Goal: Task Accomplishment & Management: Use online tool/utility

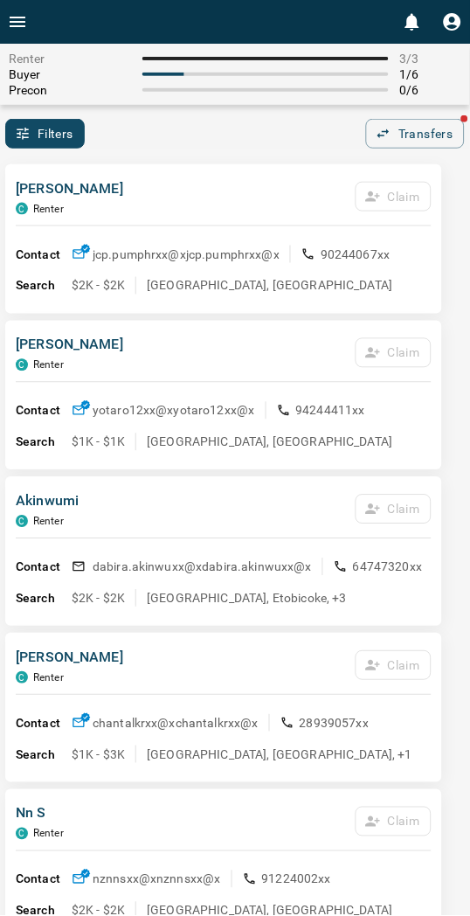
click at [281, 136] on div "Filters 0 Transfers" at bounding box center [235, 134] width 470 height 30
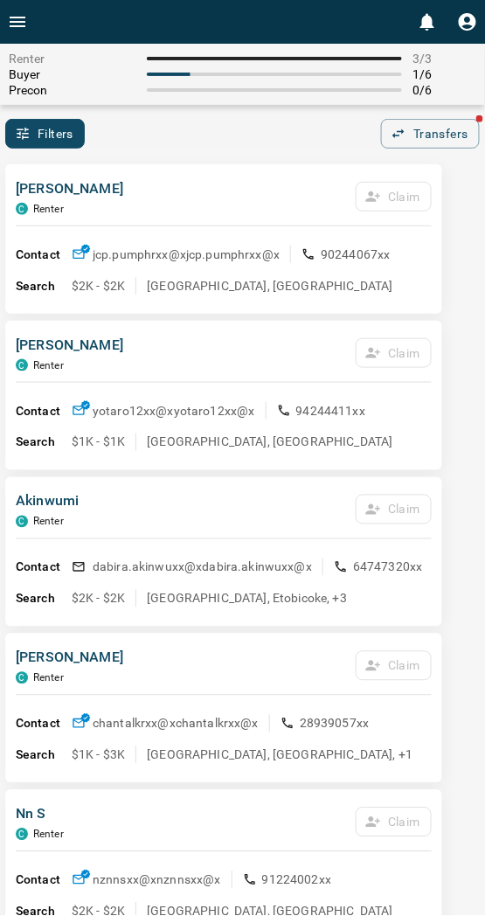
click at [151, 115] on div "Renter 3 / 3 Buyer 1 / 6 Precon 0 / 6 Filters 0 Transfers" at bounding box center [242, 96] width 485 height 105
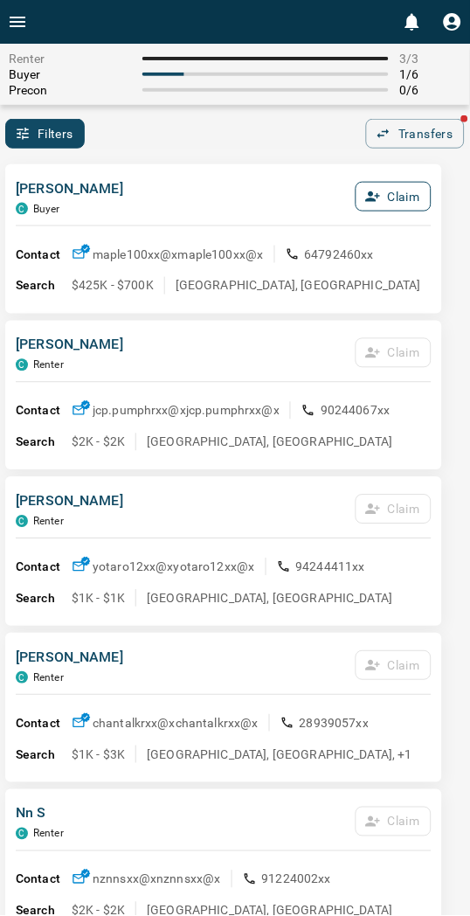
click at [389, 191] on button "Claim" at bounding box center [394, 197] width 76 height 30
click at [389, 191] on button "Confirm Claim" at bounding box center [369, 197] width 125 height 30
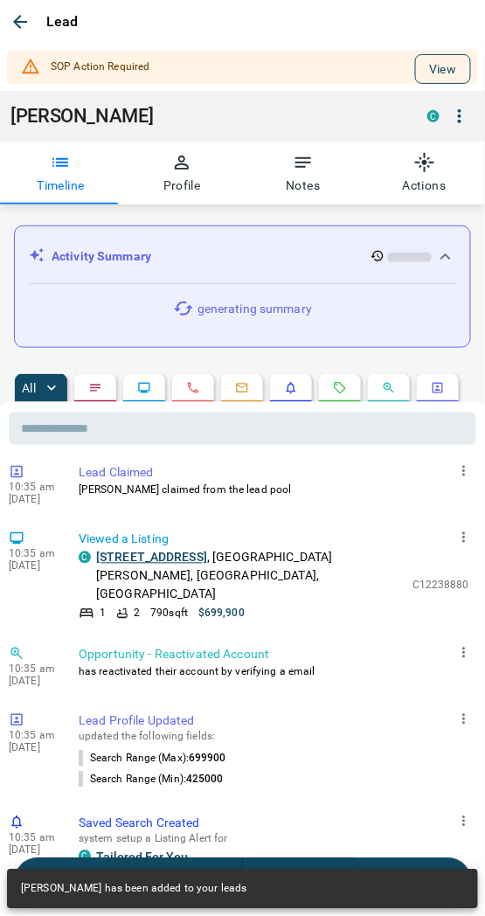
click at [432, 74] on button "View" at bounding box center [443, 69] width 56 height 30
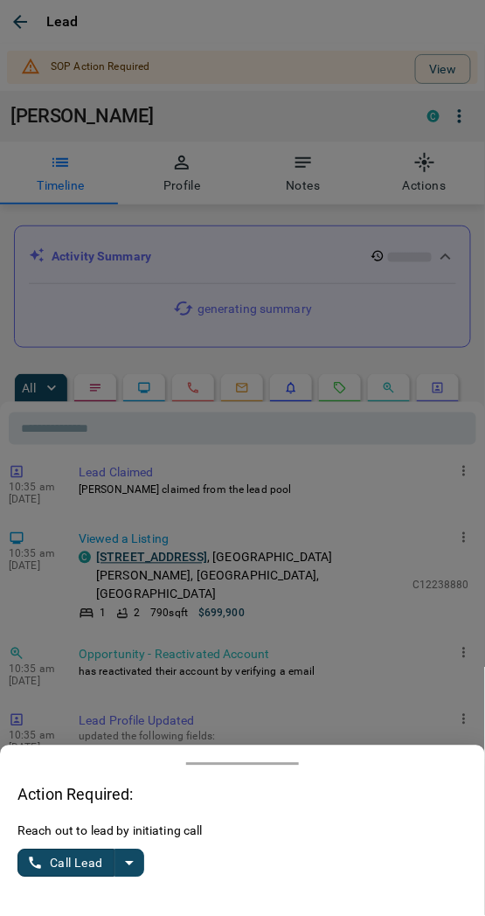
click at [121, 866] on icon "split button" at bounding box center [129, 863] width 21 height 21
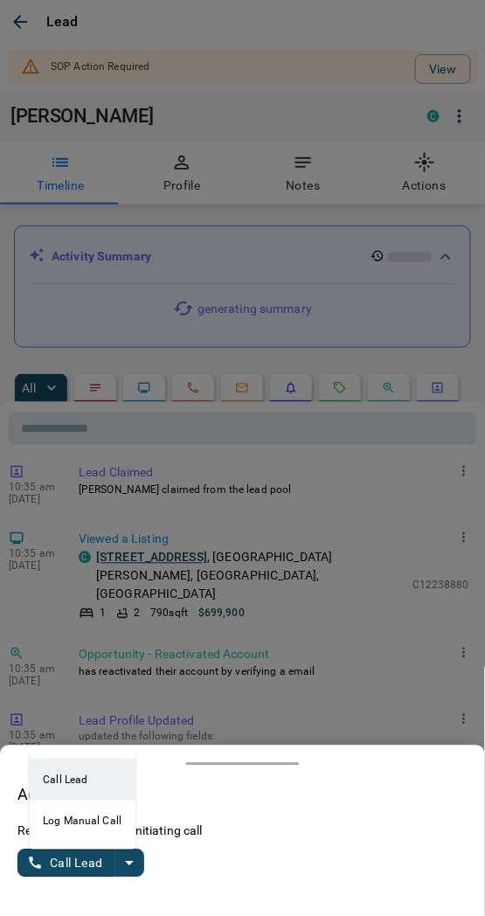
click at [66, 816] on li "Log Manual Call" at bounding box center [82, 822] width 107 height 42
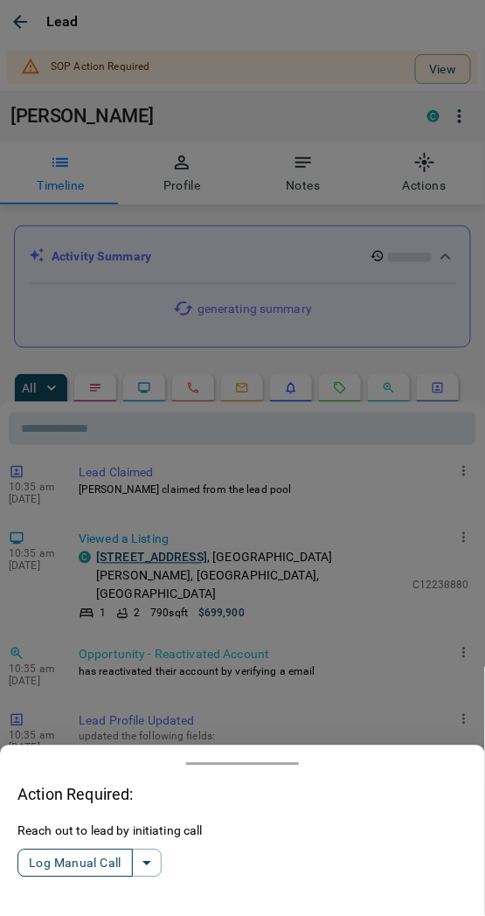
click at [55, 866] on button "Log Manual Call" at bounding box center [74, 864] width 115 height 28
click at [38, 863] on button "Yes" at bounding box center [34, 864] width 35 height 27
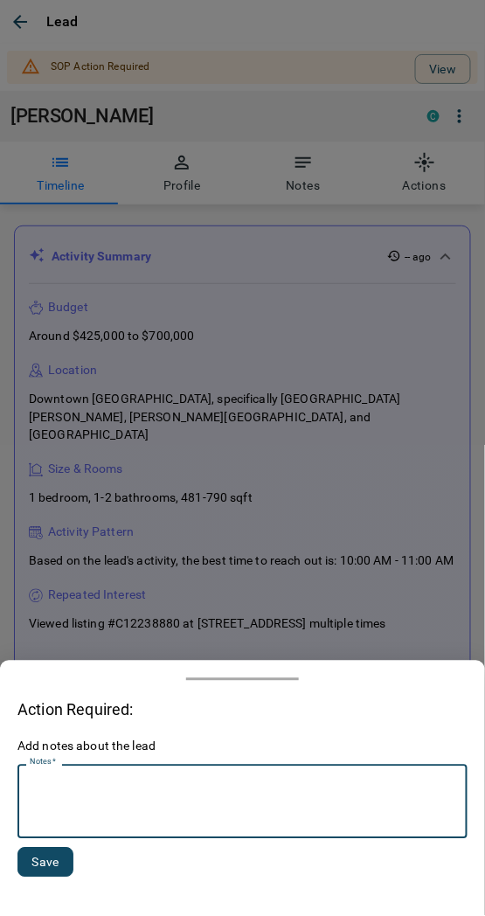
click at [53, 822] on textarea "Notes   *" at bounding box center [243, 802] width 426 height 59
type textarea "*********"
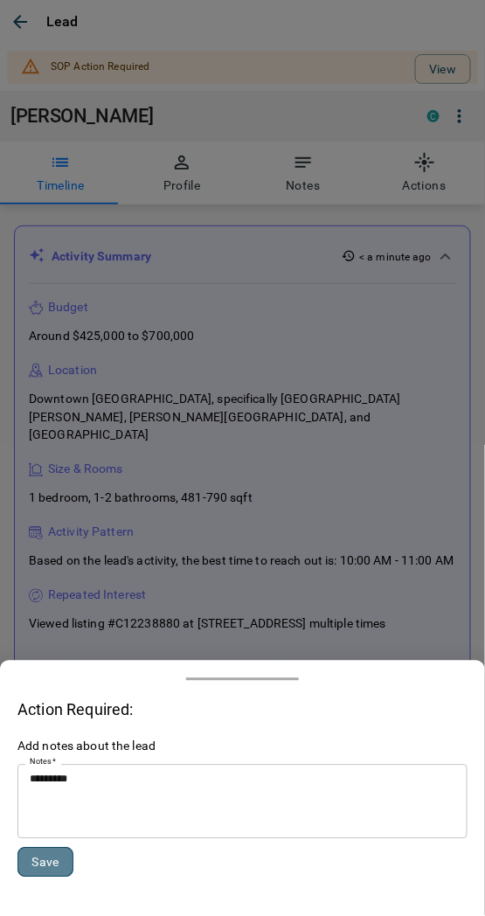
click at [33, 867] on button "Save" at bounding box center [45, 863] width 56 height 30
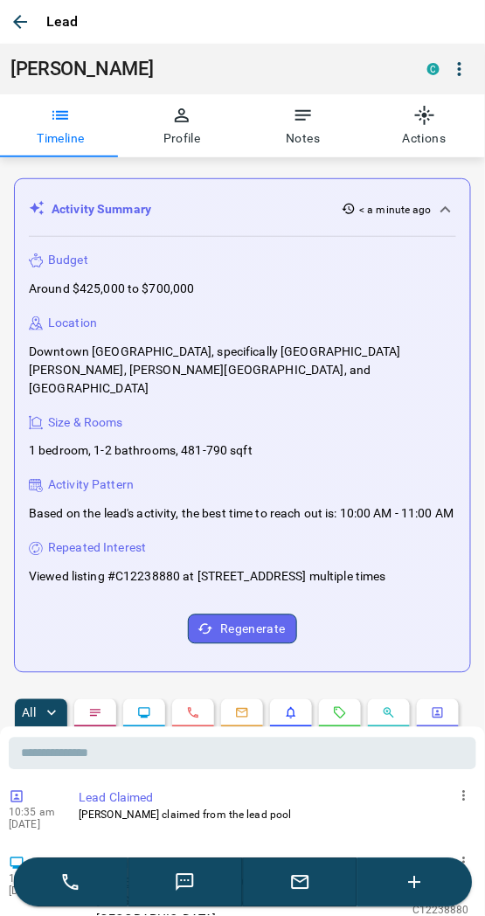
click at [27, 11] on icon "button" at bounding box center [20, 21] width 21 height 21
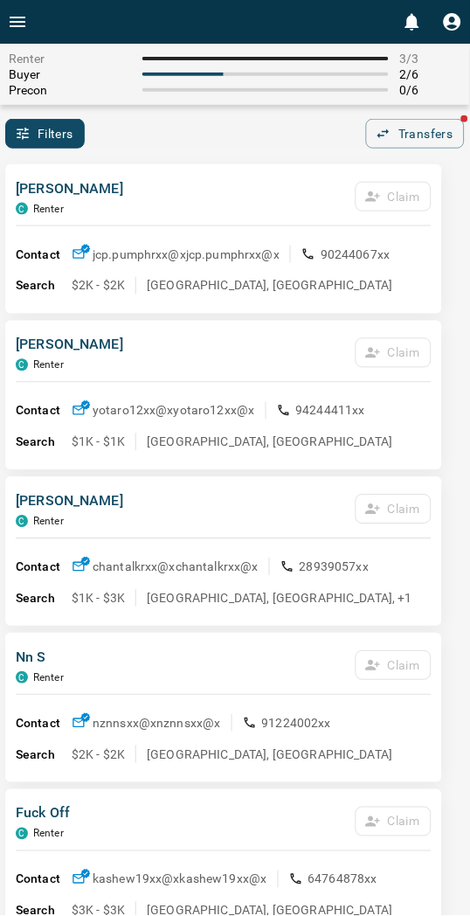
click at [198, 178] on div "[PERSON_NAME] C Renter Claim" at bounding box center [224, 201] width 416 height 47
